Goal: Task Accomplishment & Management: Manage account settings

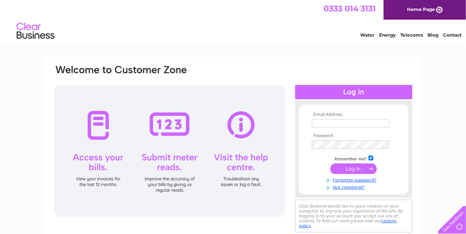
type input "[EMAIL_ADDRESS][DOMAIN_NAME]"
click at [360, 169] on input "submit" at bounding box center [353, 169] width 46 height 11
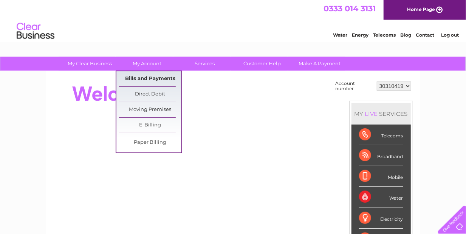
click at [141, 79] on link "Bills and Payments" at bounding box center [150, 78] width 62 height 15
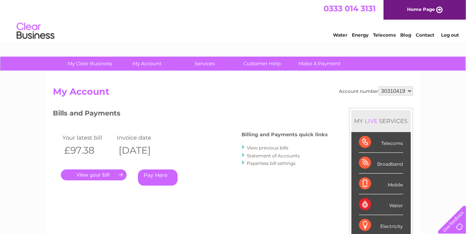
click at [104, 172] on link "." at bounding box center [94, 175] width 66 height 11
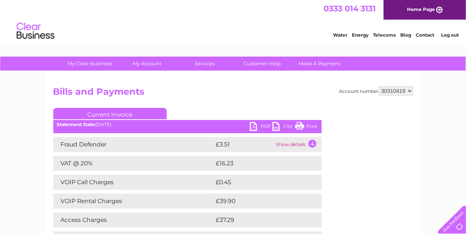
click at [261, 126] on link "PDF" at bounding box center [261, 127] width 23 height 11
